Goal: Check status: Check status

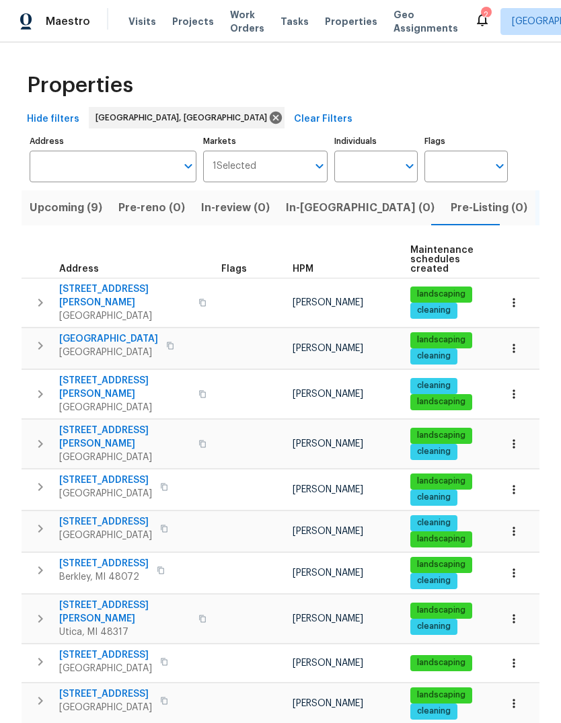
click at [132, 25] on span "Visits" at bounding box center [142, 21] width 28 height 13
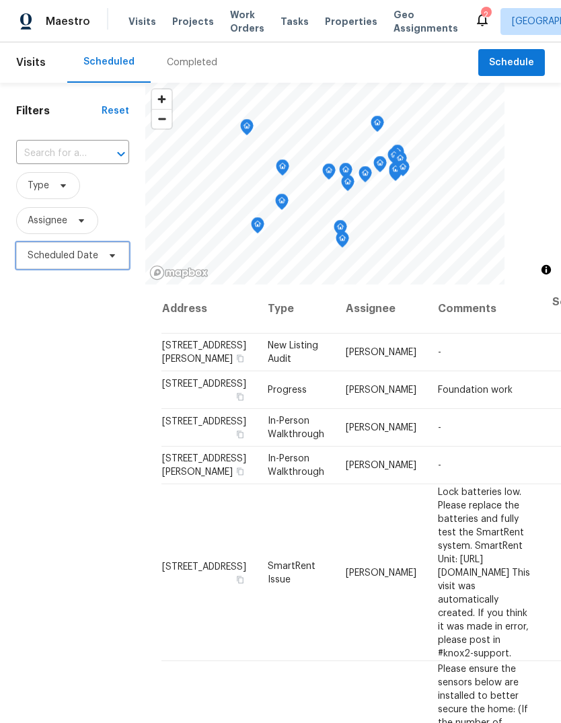
click at [53, 254] on span "Scheduled Date" at bounding box center [63, 255] width 71 height 13
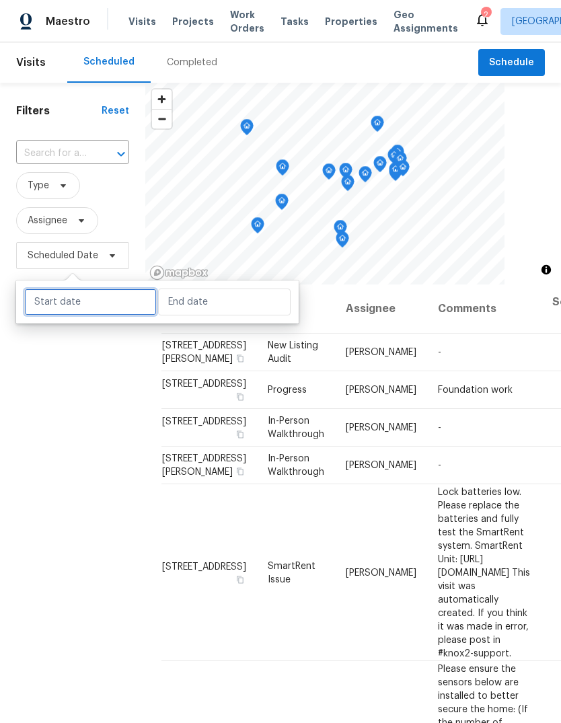
click at [56, 301] on input "text" at bounding box center [90, 301] width 132 height 27
select select "8"
select select "2025"
select select "9"
select select "2025"
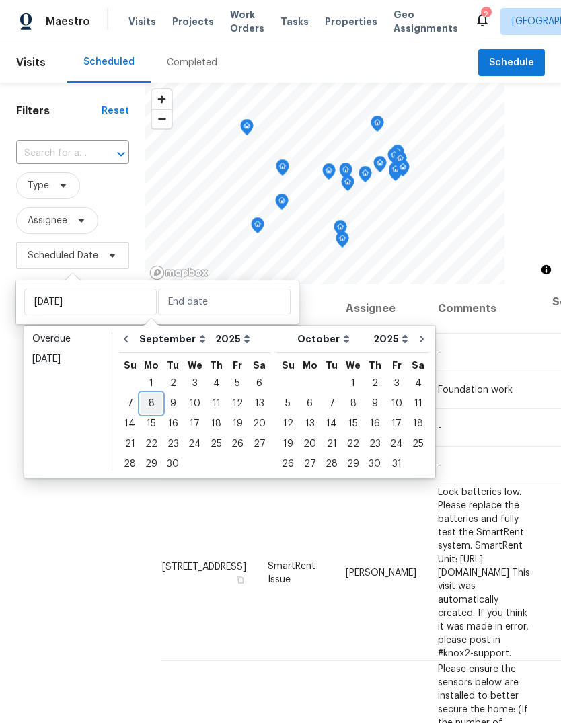
click at [148, 397] on div "8" at bounding box center [151, 403] width 22 height 19
type input "[DATE]"
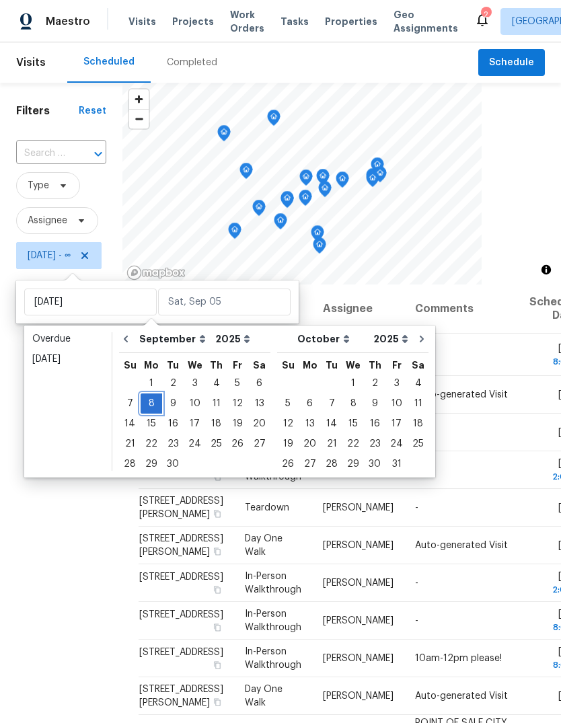
click at [149, 405] on div "8" at bounding box center [151, 403] width 22 height 19
type input "[DATE]"
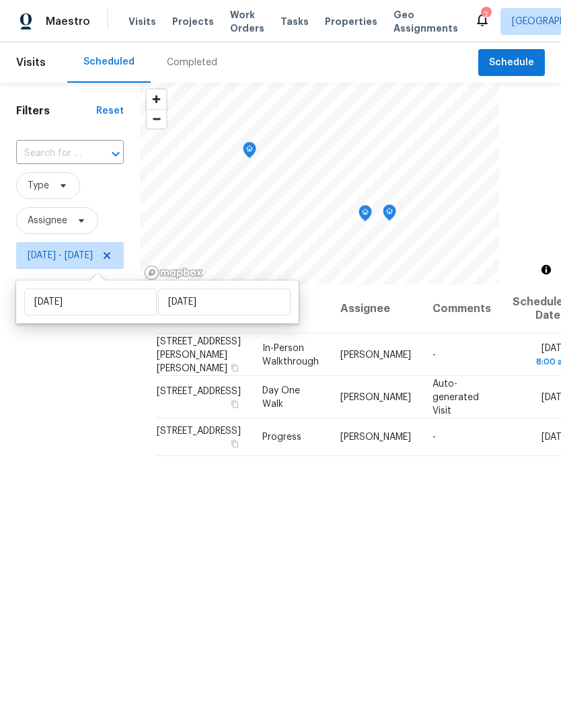
click at [138, 513] on div "Filters Reset ​ Type Assignee [DATE] - [DATE]" at bounding box center [70, 473] width 140 height 780
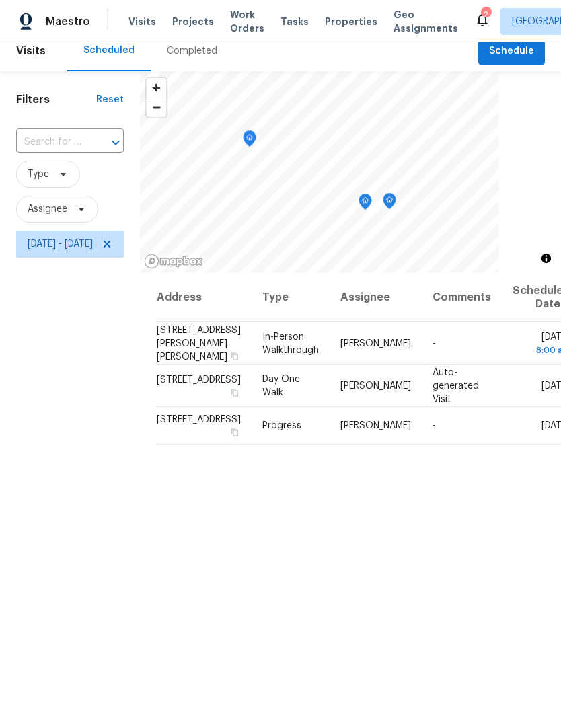
scroll to position [9, 0]
